Goal: Information Seeking & Learning: Learn about a topic

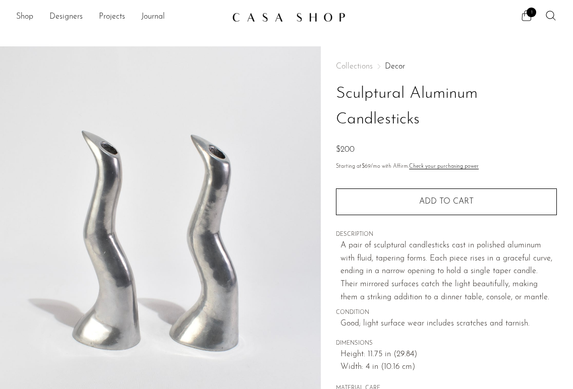
click at [529, 14] on span "1" at bounding box center [532, 13] width 10 height 10
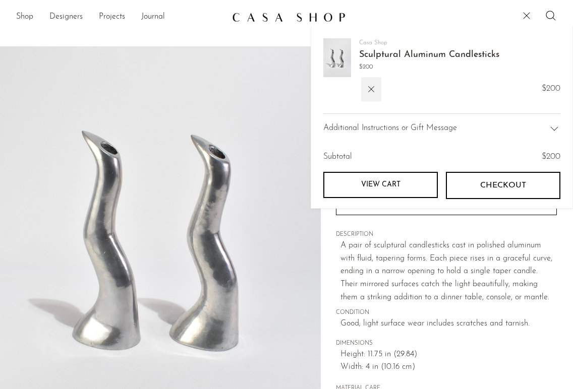
click at [529, 14] on icon at bounding box center [527, 16] width 12 height 12
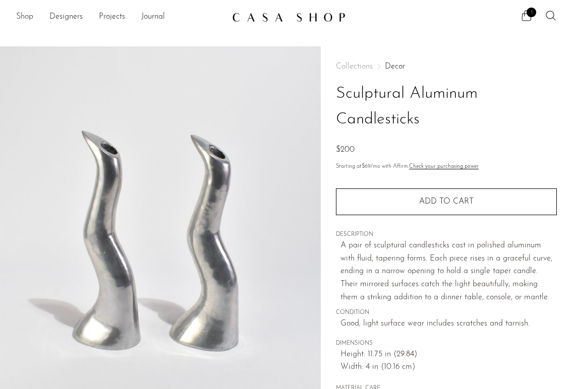
click at [28, 16] on link "Shop" at bounding box center [24, 17] width 17 height 13
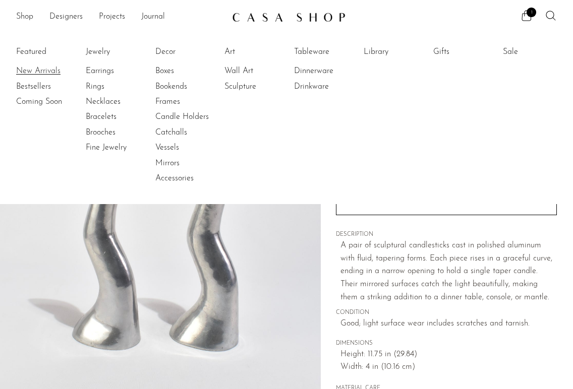
click at [34, 72] on link "New Arrivals" at bounding box center [54, 71] width 76 height 11
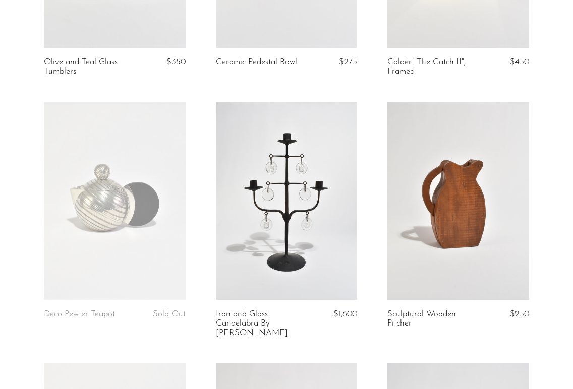
scroll to position [256, 0]
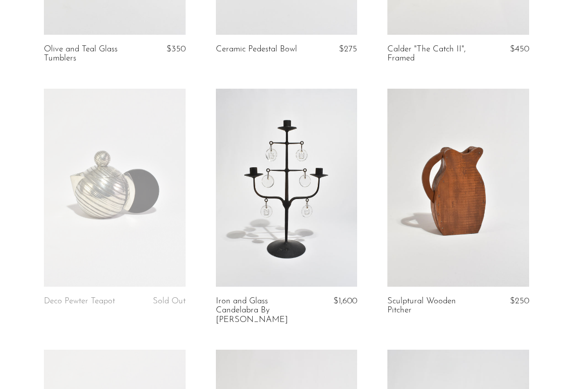
click at [118, 248] on link at bounding box center [115, 188] width 142 height 198
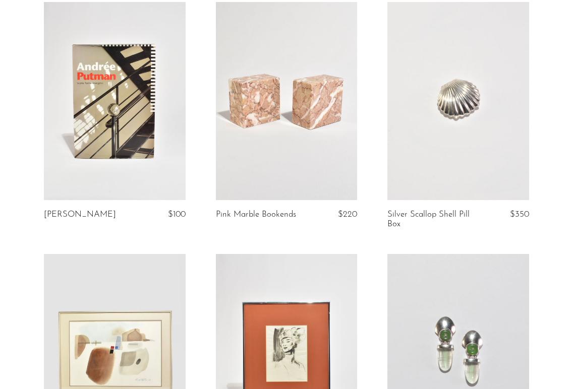
scroll to position [1865, 0]
click at [279, 73] on link at bounding box center [287, 102] width 142 height 198
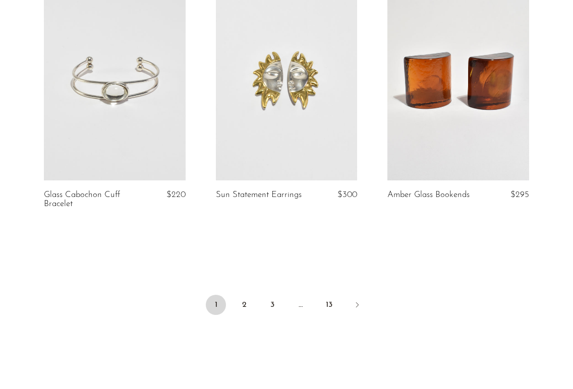
scroll to position [2965, 0]
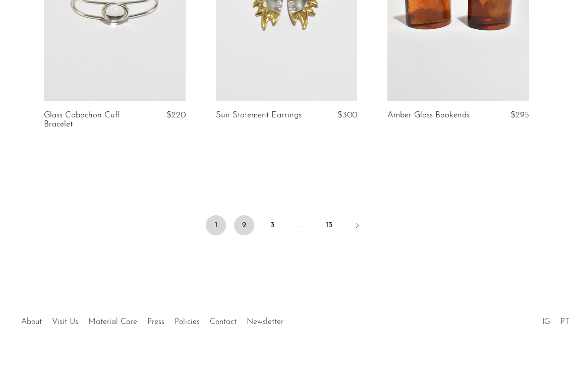
click at [248, 220] on link "2" at bounding box center [244, 225] width 20 height 20
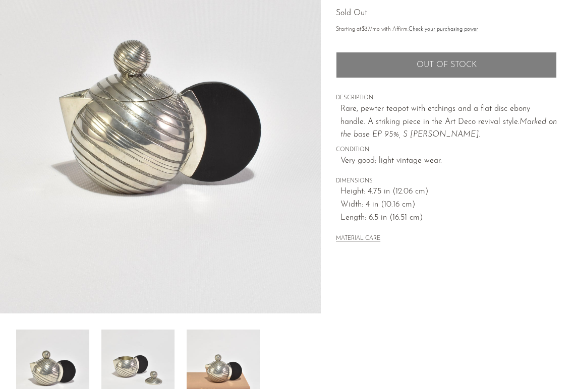
scroll to position [64, 0]
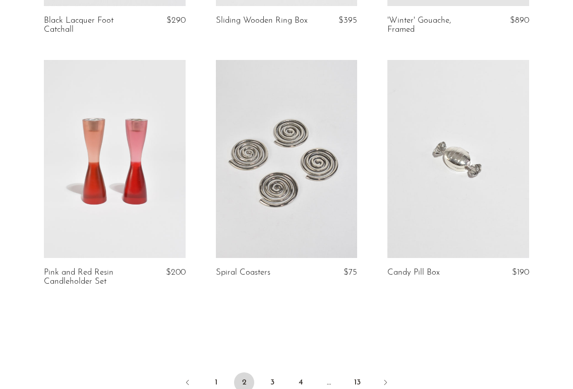
scroll to position [2791, 0]
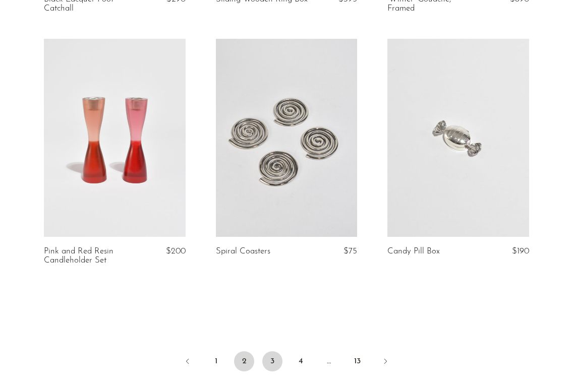
click at [275, 369] on link "3" at bounding box center [272, 362] width 20 height 20
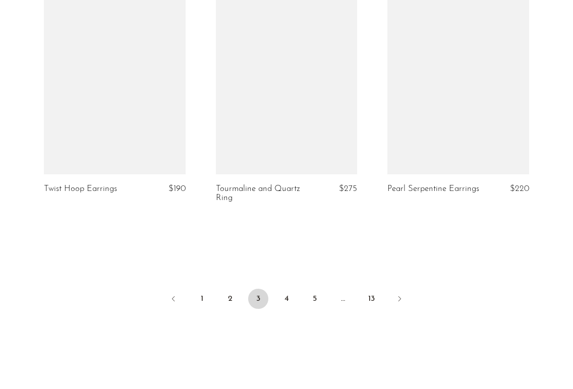
scroll to position [2946, 0]
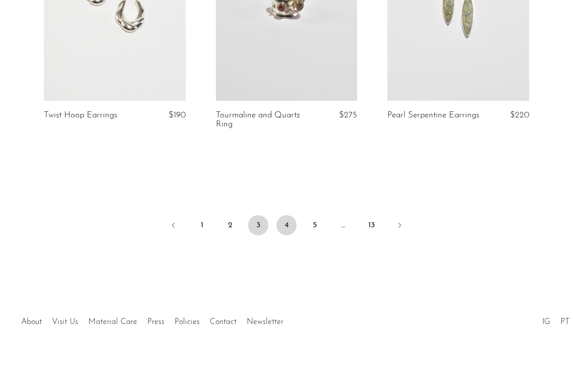
click at [285, 222] on link "4" at bounding box center [286, 225] width 20 height 20
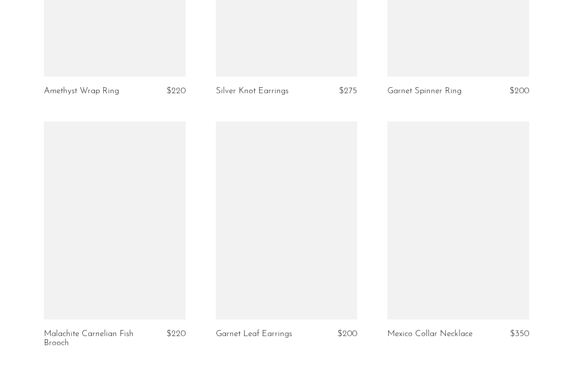
scroll to position [2930, 0]
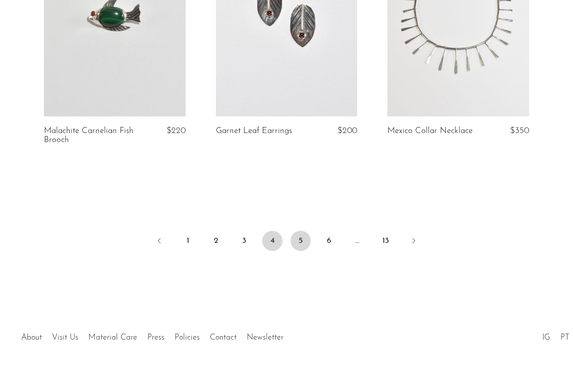
click at [301, 241] on link "5" at bounding box center [301, 241] width 20 height 20
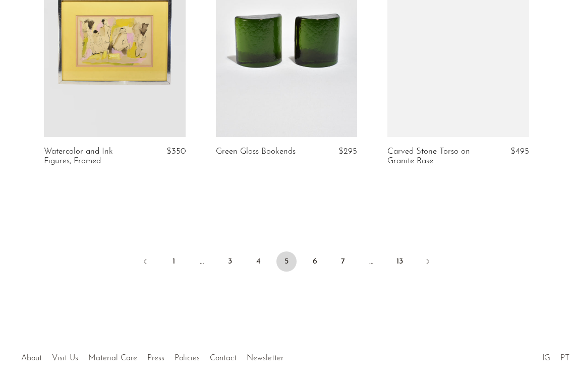
scroll to position [2955, 0]
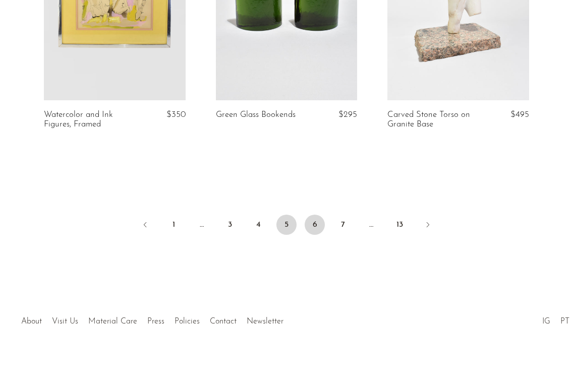
click at [316, 225] on link "6" at bounding box center [315, 225] width 20 height 20
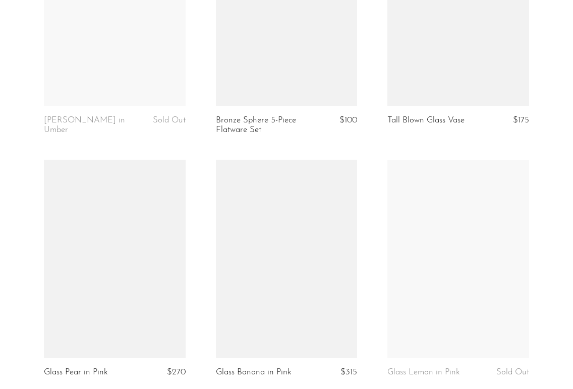
scroll to position [2863, 0]
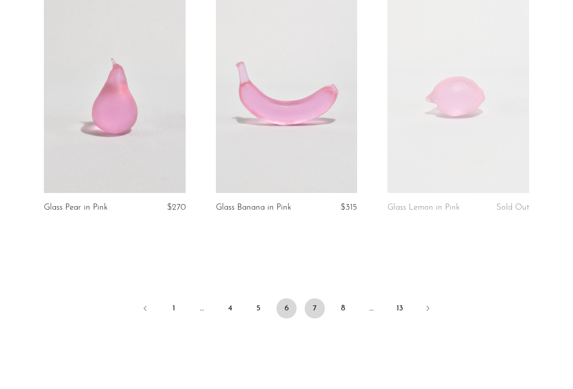
click at [321, 309] on link "7" at bounding box center [315, 309] width 20 height 20
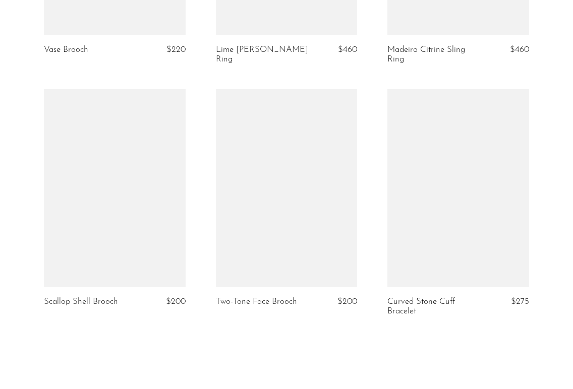
scroll to position [2868, 0]
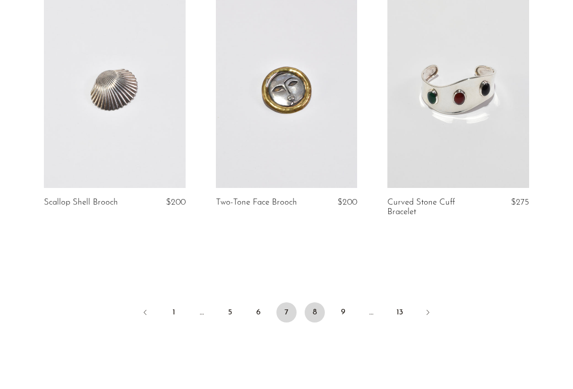
click at [316, 309] on link "8" at bounding box center [315, 313] width 20 height 20
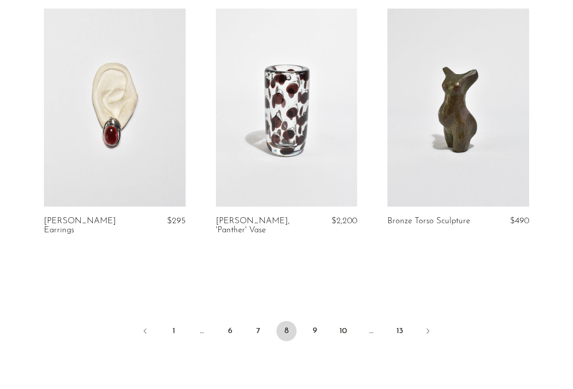
scroll to position [2827, 0]
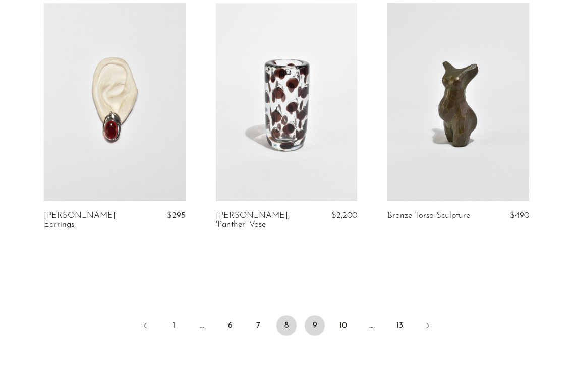
click at [312, 334] on link "9" at bounding box center [315, 326] width 20 height 20
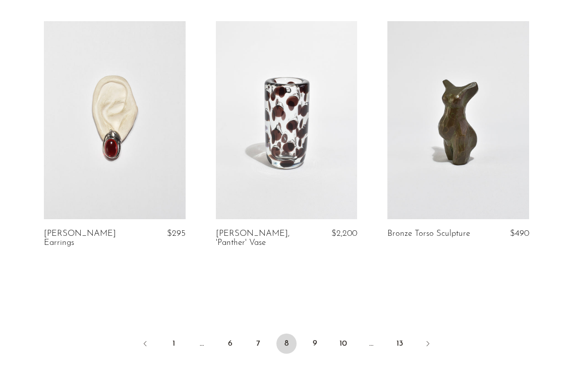
scroll to position [2937, 0]
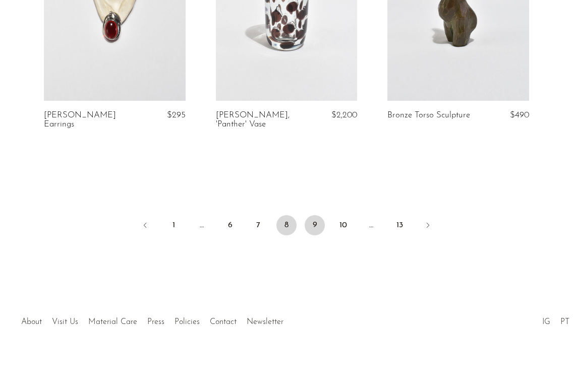
click at [317, 224] on link "9" at bounding box center [315, 225] width 20 height 20
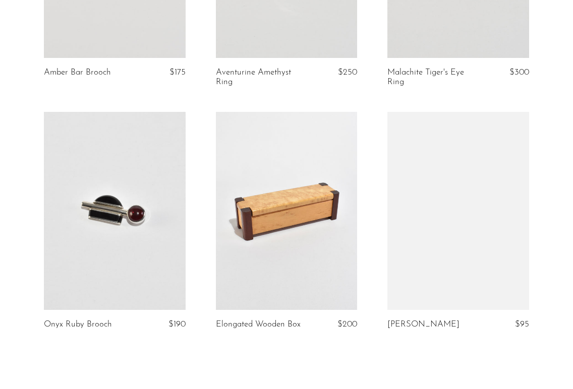
scroll to position [2814, 0]
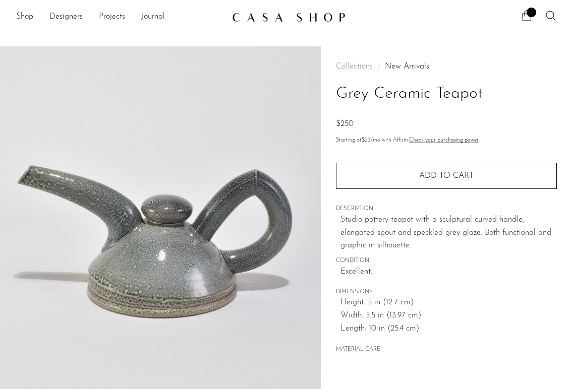
click at [528, 13] on span "1" at bounding box center [532, 13] width 10 height 10
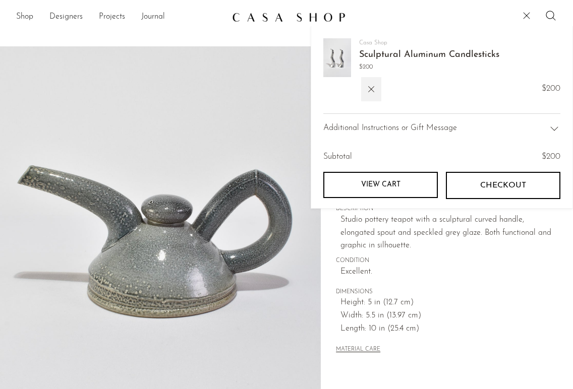
click at [528, 13] on icon at bounding box center [527, 16] width 12 height 12
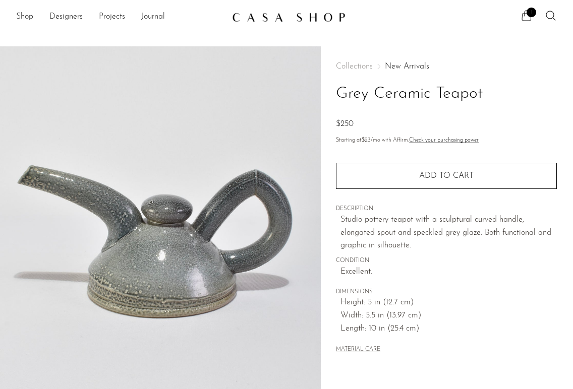
click at [528, 13] on span "1" at bounding box center [532, 13] width 10 height 10
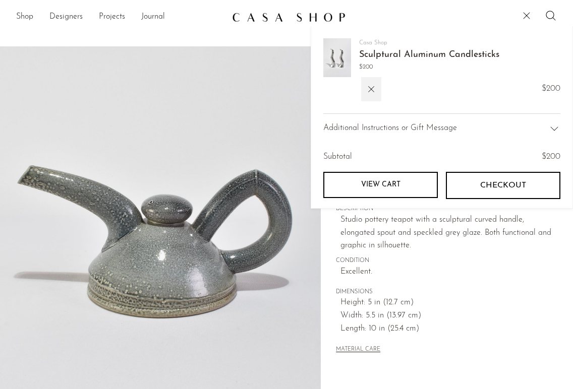
click at [528, 13] on icon at bounding box center [527, 16] width 12 height 12
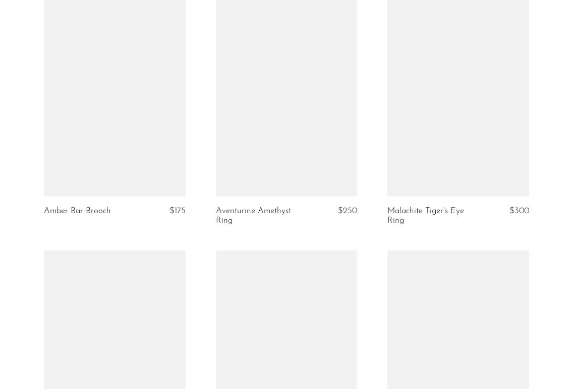
scroll to position [2927, 0]
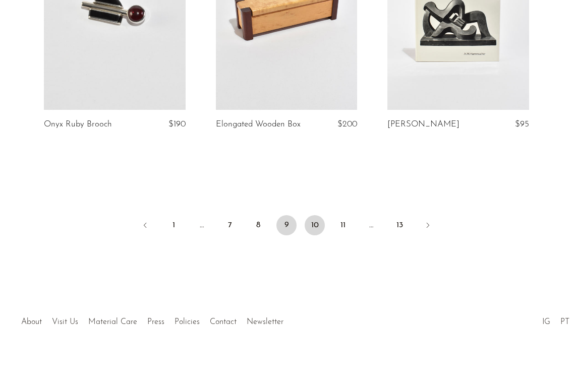
click at [313, 219] on link "10" at bounding box center [315, 225] width 20 height 20
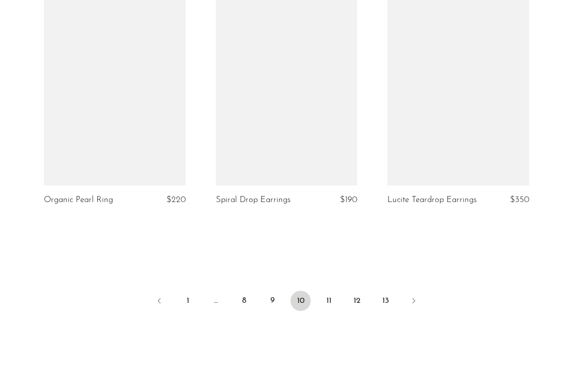
scroll to position [2946, 0]
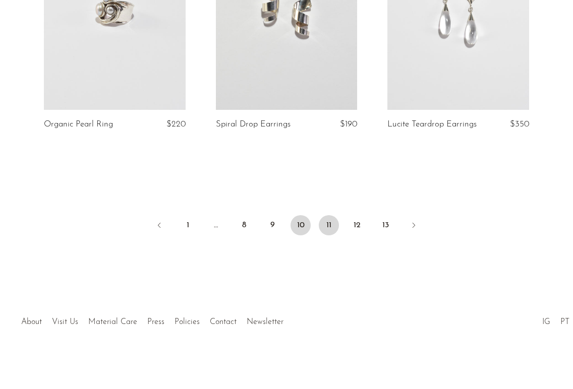
click at [328, 216] on link "11" at bounding box center [329, 225] width 20 height 20
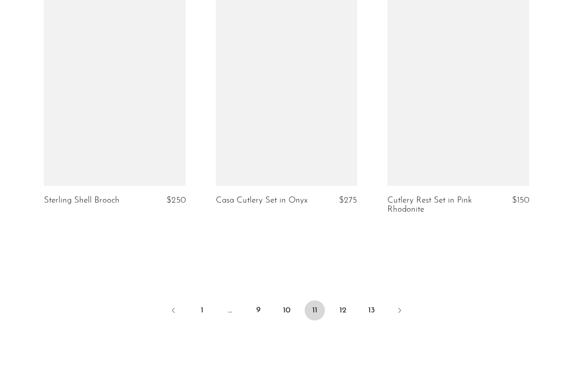
scroll to position [2959, 0]
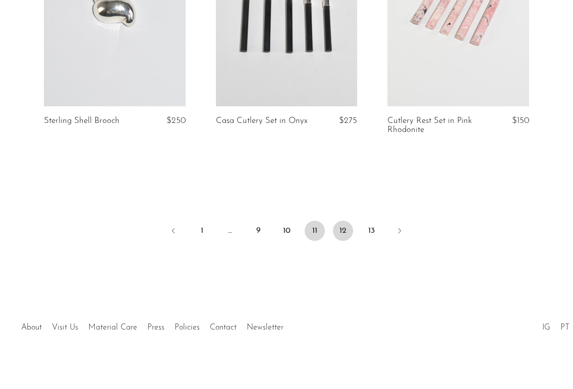
click at [344, 225] on link "12" at bounding box center [343, 231] width 20 height 20
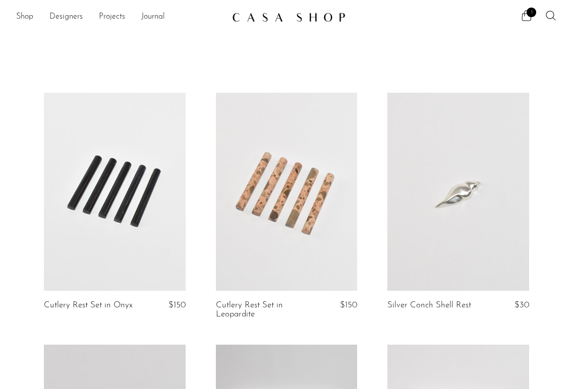
click at [273, 19] on img at bounding box center [288, 17] width 113 height 10
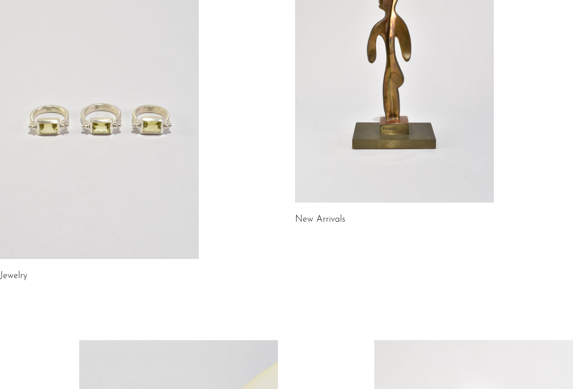
scroll to position [152, 0]
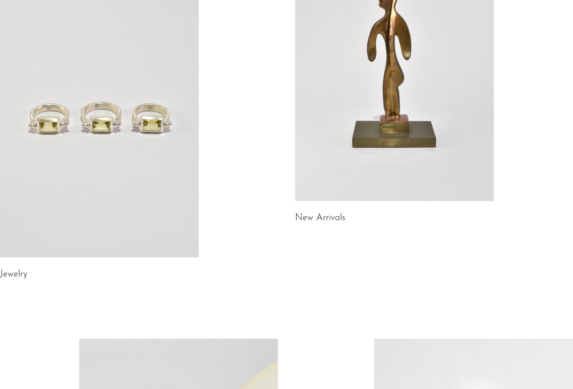
click at [389, 136] on link at bounding box center [394, 62] width 199 height 278
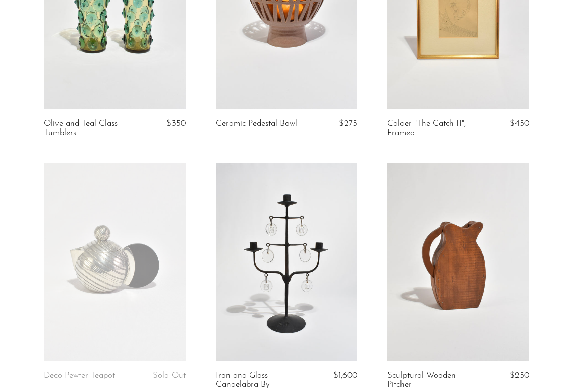
scroll to position [316, 0]
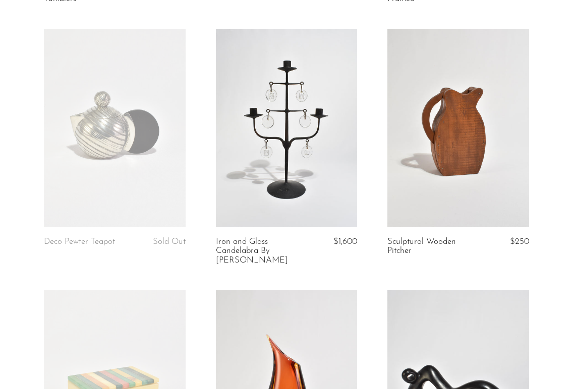
click at [120, 176] on link at bounding box center [115, 128] width 142 height 198
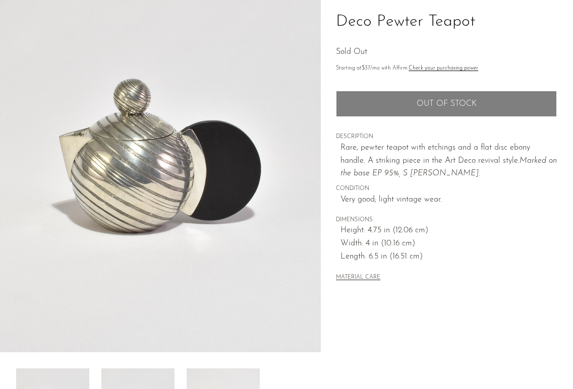
scroll to position [50, 0]
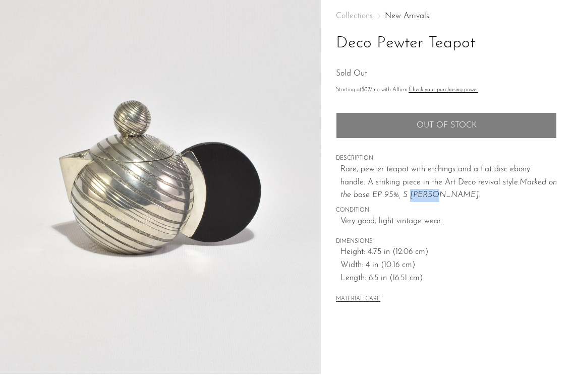
drag, startPoint x: 392, startPoint y: 192, endPoint x: 419, endPoint y: 192, distance: 26.2
click at [419, 192] on em "Marked on the base EP 95%, S [PERSON_NAME]." at bounding box center [448, 189] width 216 height 21
drag, startPoint x: 389, startPoint y: 193, endPoint x: 425, endPoint y: 193, distance: 35.8
click at [425, 193] on p "Rare, pewter teapot with etchings and a flat disc ebony handle. A striking piec…" at bounding box center [448, 182] width 216 height 39
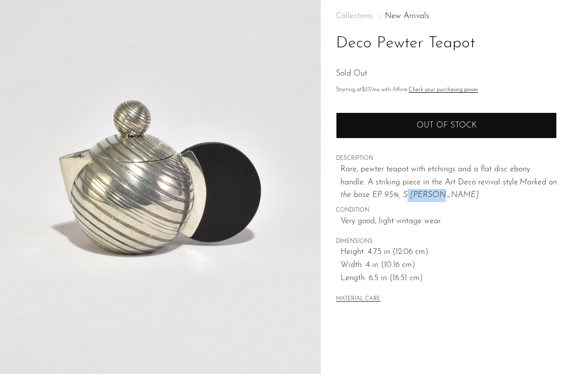
copy em "S [PERSON_NAME]."
